Goal: Task Accomplishment & Management: Use online tool/utility

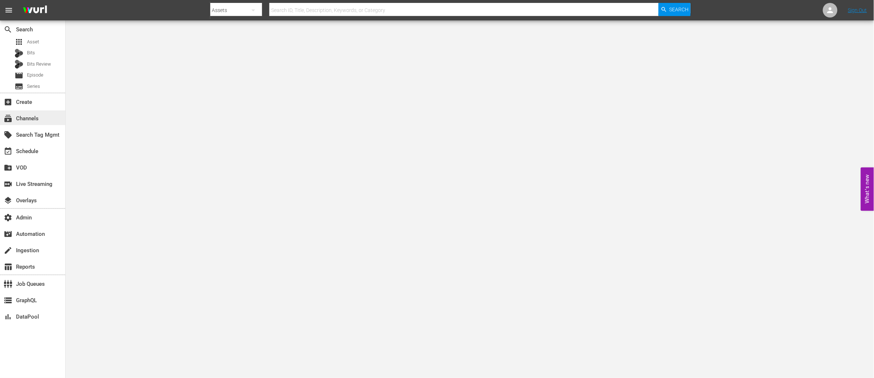
click at [39, 115] on div "subscriptions Channels" at bounding box center [20, 117] width 41 height 7
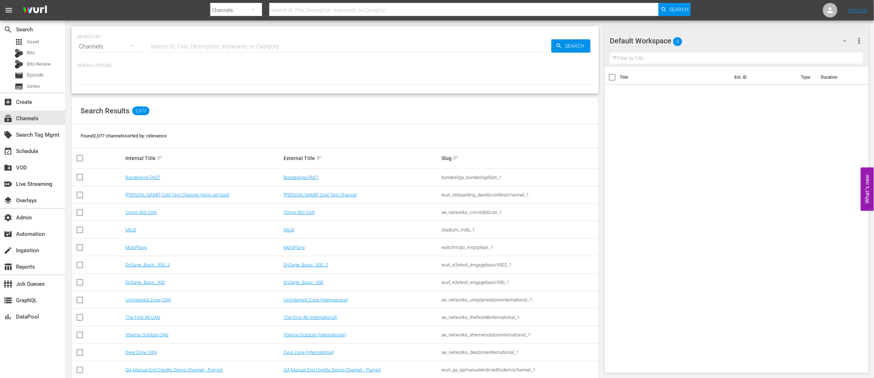
click at [196, 49] on input "text" at bounding box center [350, 47] width 403 height 18
type input "un"
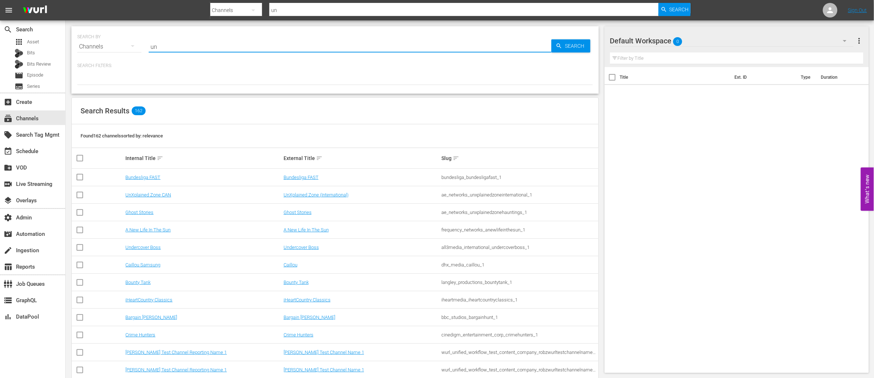
click at [154, 47] on input "un" at bounding box center [350, 47] width 403 height 18
type input "ún"
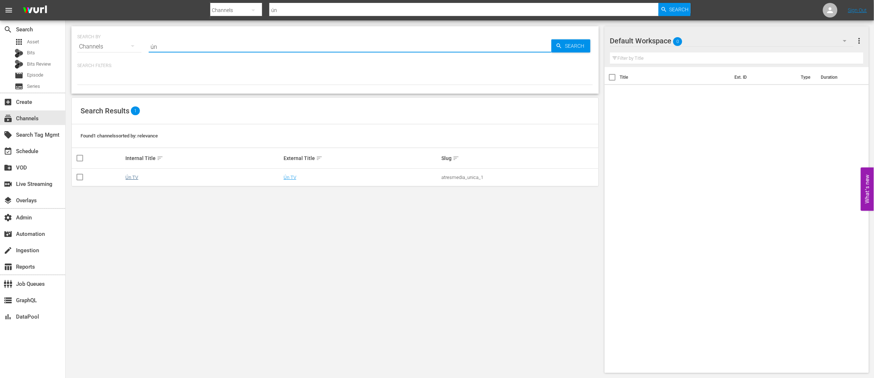
type input "ún"
click at [135, 177] on link "Ún TV" at bounding box center [131, 177] width 13 height 5
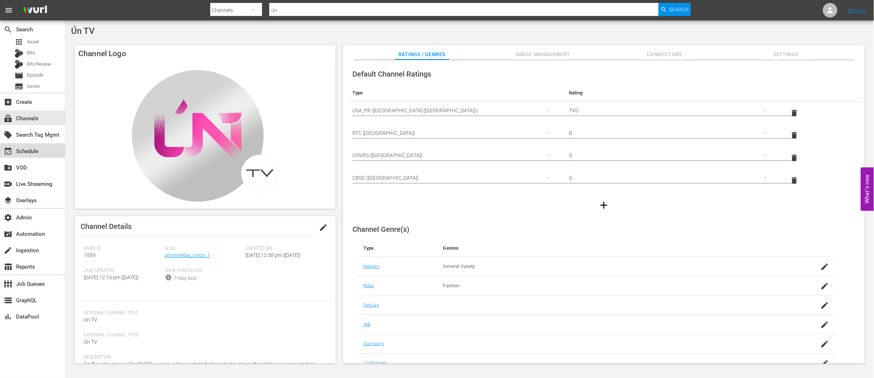
click at [27, 151] on div "event_available Schedule" at bounding box center [20, 150] width 41 height 7
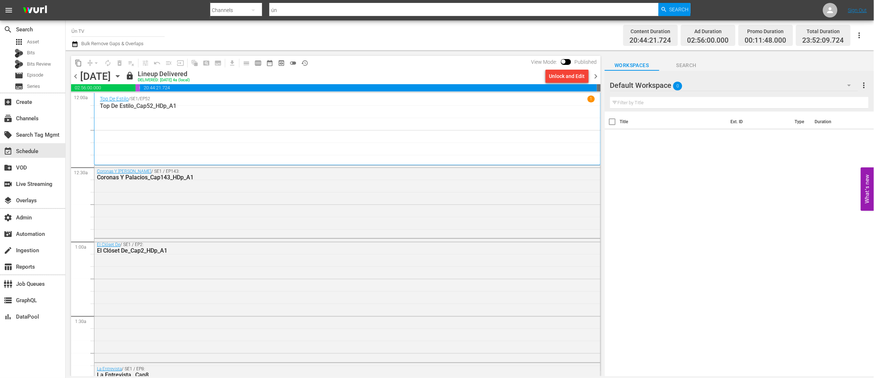
click at [78, 78] on span "chevron_left" at bounding box center [75, 76] width 9 height 9
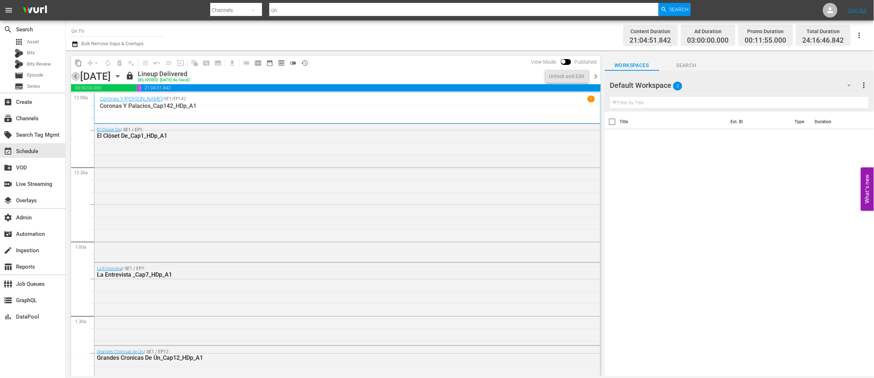
click at [78, 78] on span "chevron_left" at bounding box center [75, 76] width 9 height 9
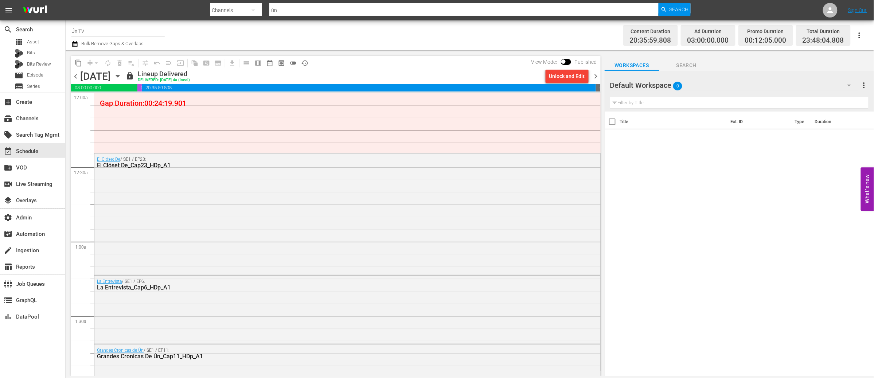
click at [75, 80] on span "chevron_left" at bounding box center [75, 76] width 9 height 9
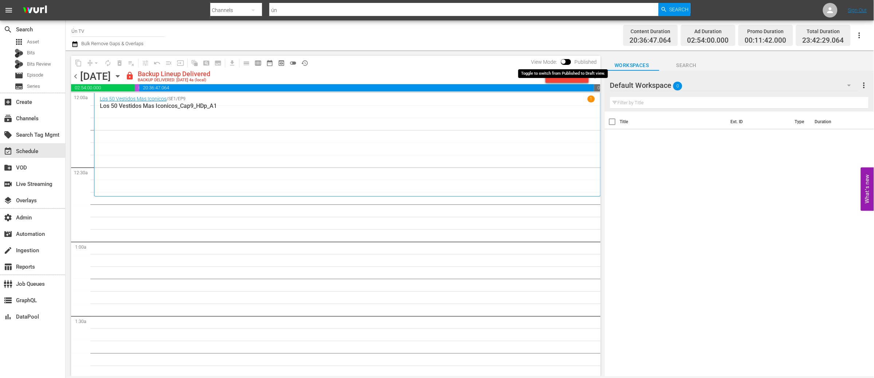
drag, startPoint x: 564, startPoint y: 60, endPoint x: 531, endPoint y: 101, distance: 52.9
click at [564, 60] on span at bounding box center [564, 61] width 4 height 4
click at [559, 79] on div "Unlock and Edit" at bounding box center [568, 76] width 36 height 13
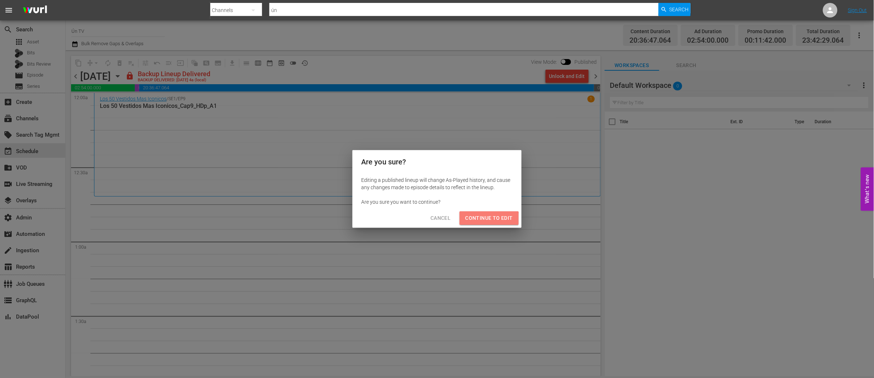
drag, startPoint x: 482, startPoint y: 221, endPoint x: 485, endPoint y: 217, distance: 5.3
click at [482, 221] on span "Continue to Edit" at bounding box center [489, 218] width 47 height 9
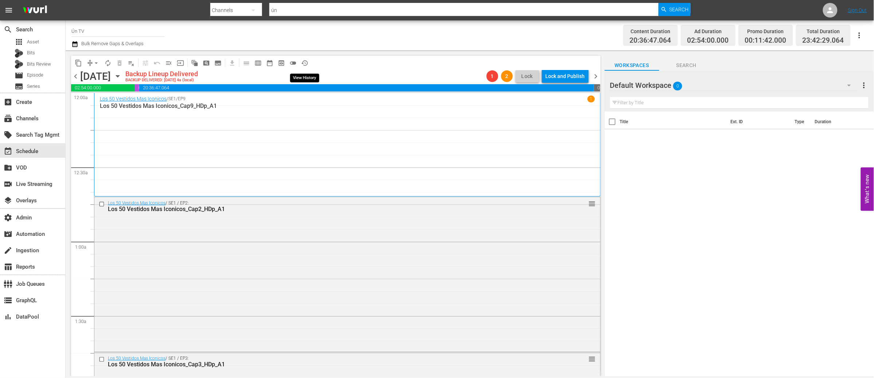
click at [306, 63] on span "history_outlined" at bounding box center [304, 62] width 7 height 7
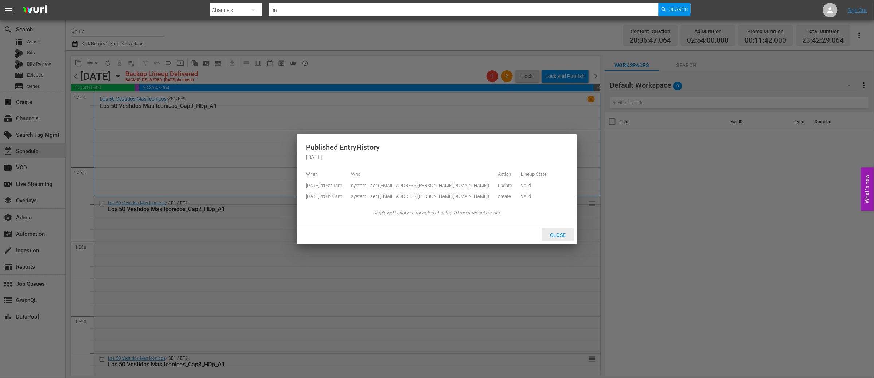
click at [557, 233] on span "Close" at bounding box center [558, 235] width 27 height 6
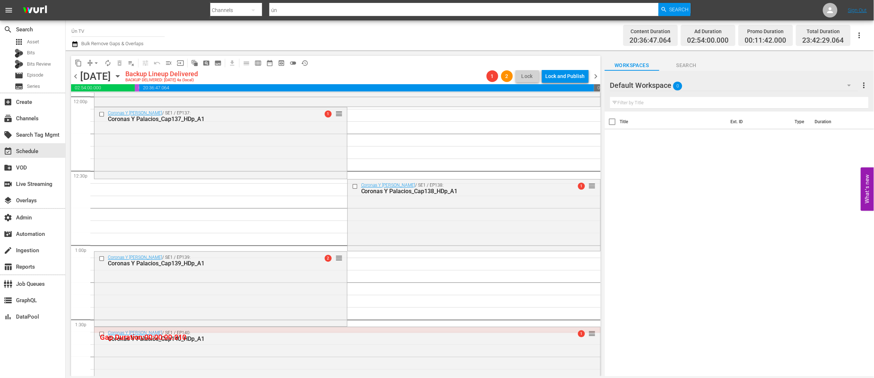
scroll to position [1782, 0]
click at [331, 143] on div "Coronas Y [PERSON_NAME] / SE1 / EP137: Coronas Y Palacios_Cap137_HDp_A1 1 reord…" at bounding box center [220, 142] width 253 height 70
click at [393, 195] on div "Coronas Y [PERSON_NAME] / SE1 / EP138: Coronas Y Palacios_Cap138_HDp_A1 1 reord…" at bounding box center [474, 188] width 253 height 18
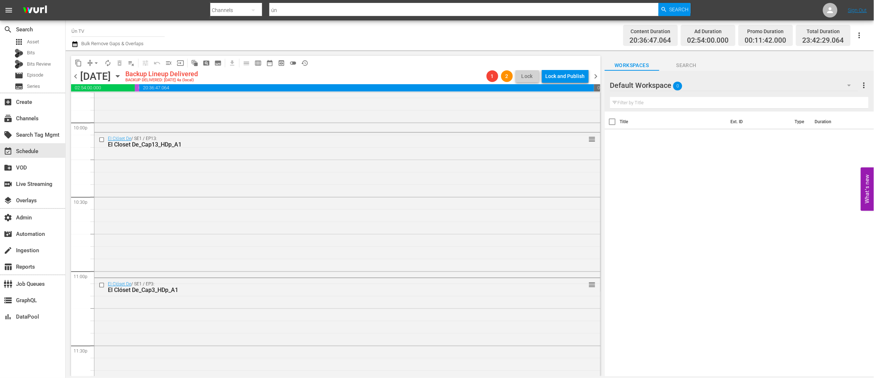
scroll to position [3348, 0]
